Goal: Navigation & Orientation: Find specific page/section

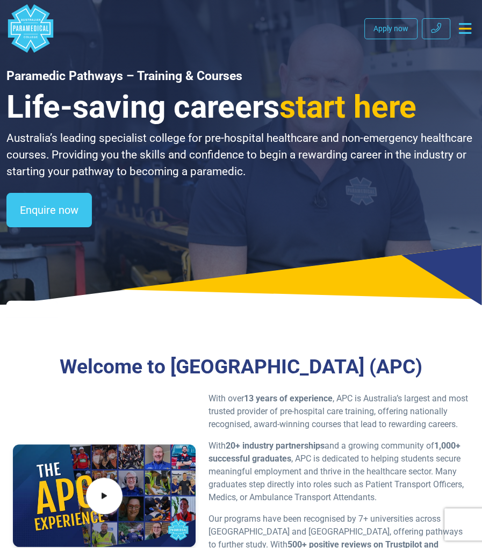
click at [466, 30] on icon "Toggle navigation" at bounding box center [465, 28] width 12 height 11
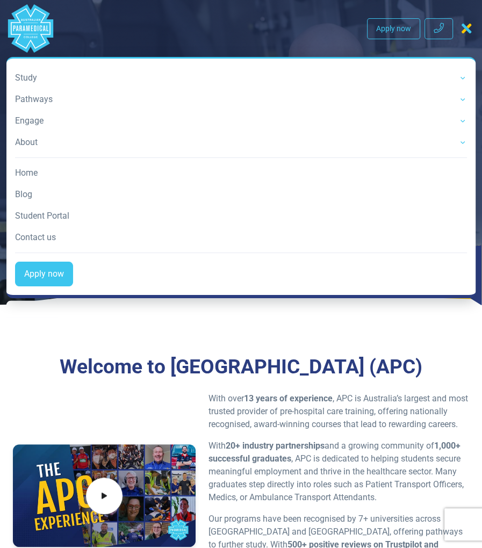
click at [62, 217] on link "Student Portal" at bounding box center [241, 216] width 452 height 22
